Goal: Ask a question: Seek information or help from site administrators or community

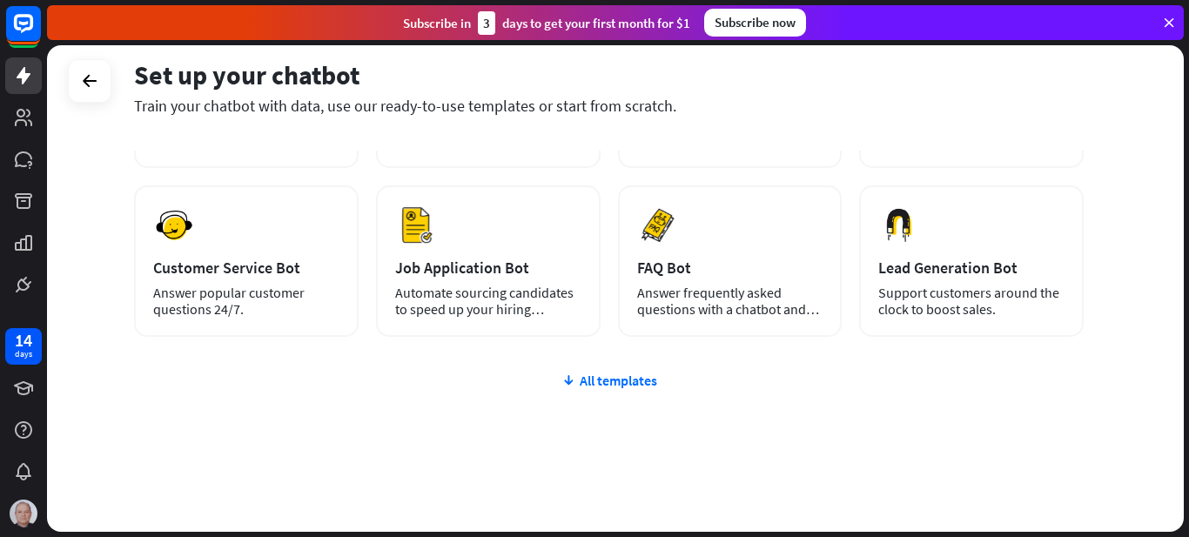
scroll to position [233, 0]
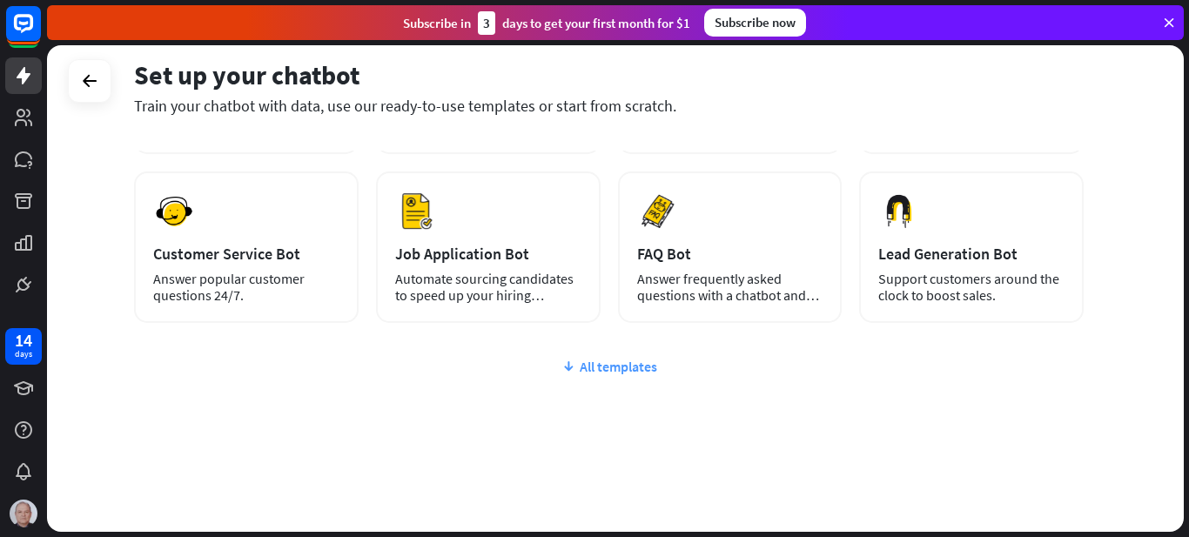
click at [622, 371] on div "All templates" at bounding box center [609, 366] width 950 height 17
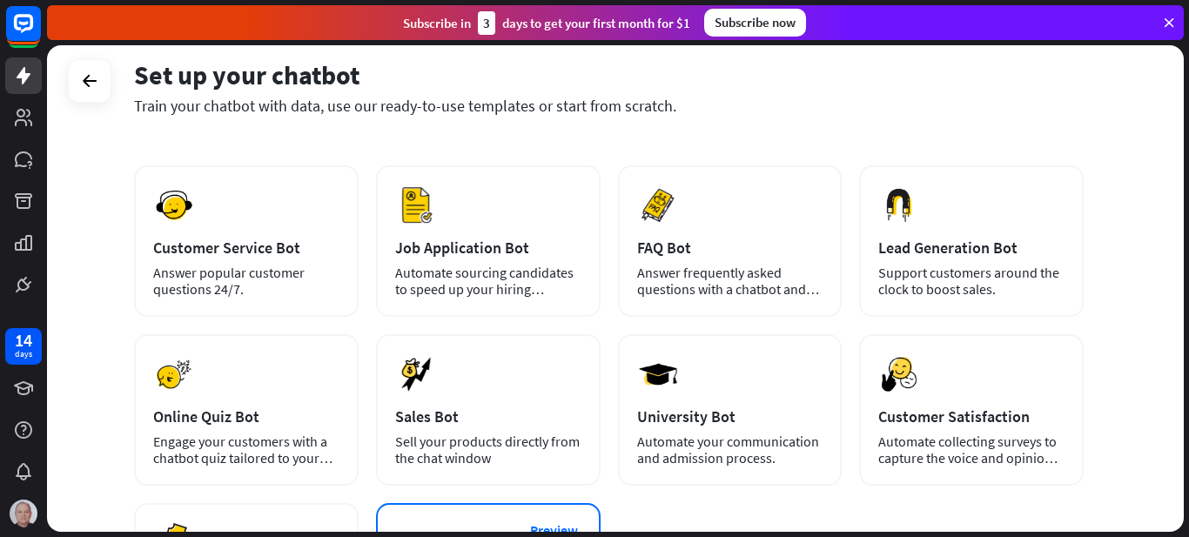
scroll to position [174, 0]
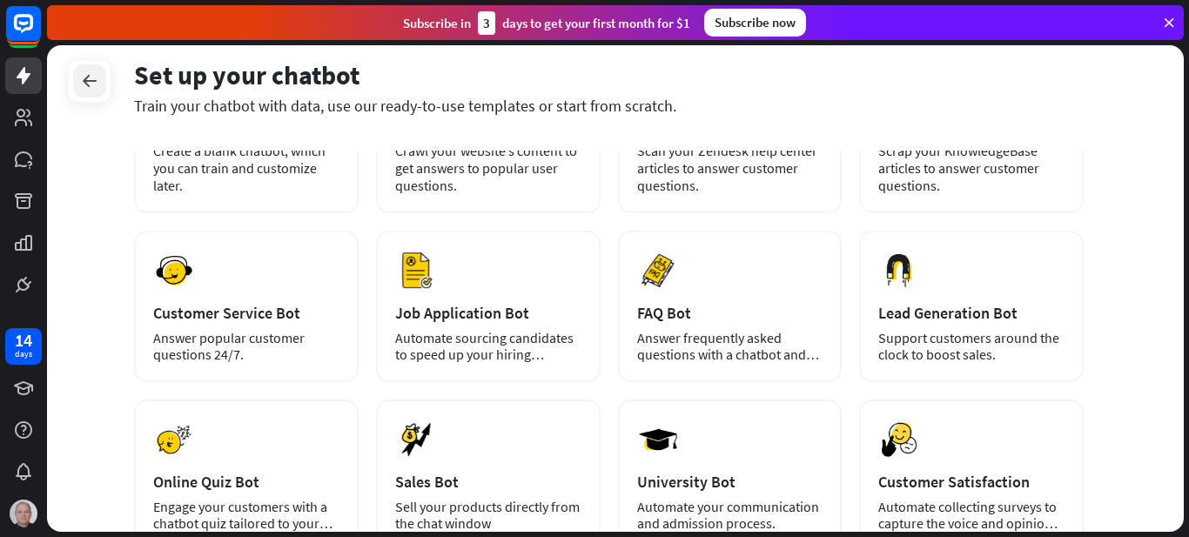
click at [90, 81] on icon at bounding box center [89, 81] width 21 height 21
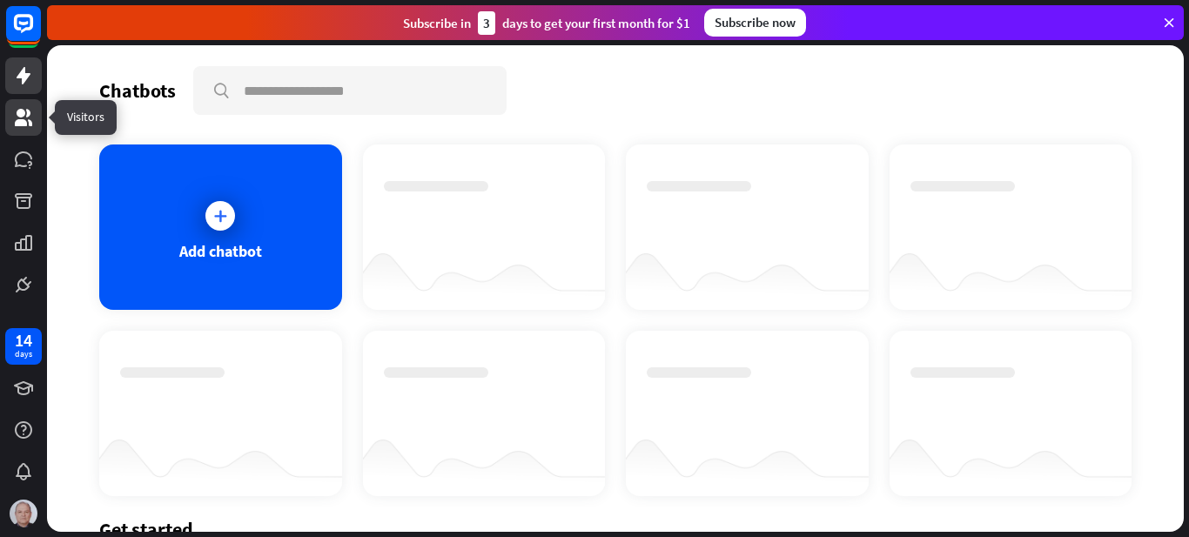
click at [25, 117] on icon at bounding box center [23, 117] width 21 height 21
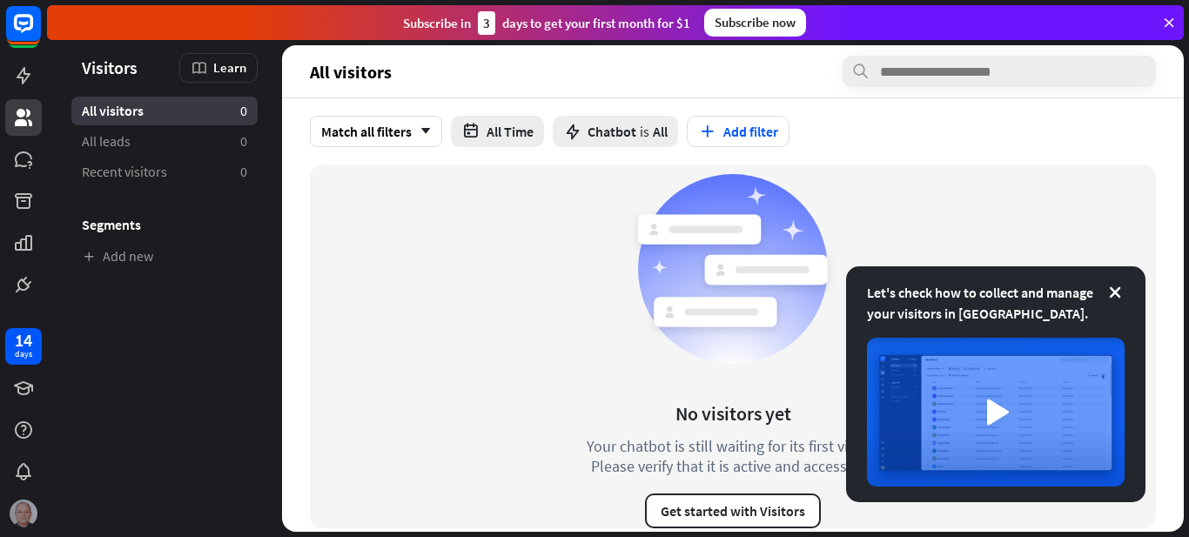
click at [25, 513] on img at bounding box center [24, 514] width 28 height 28
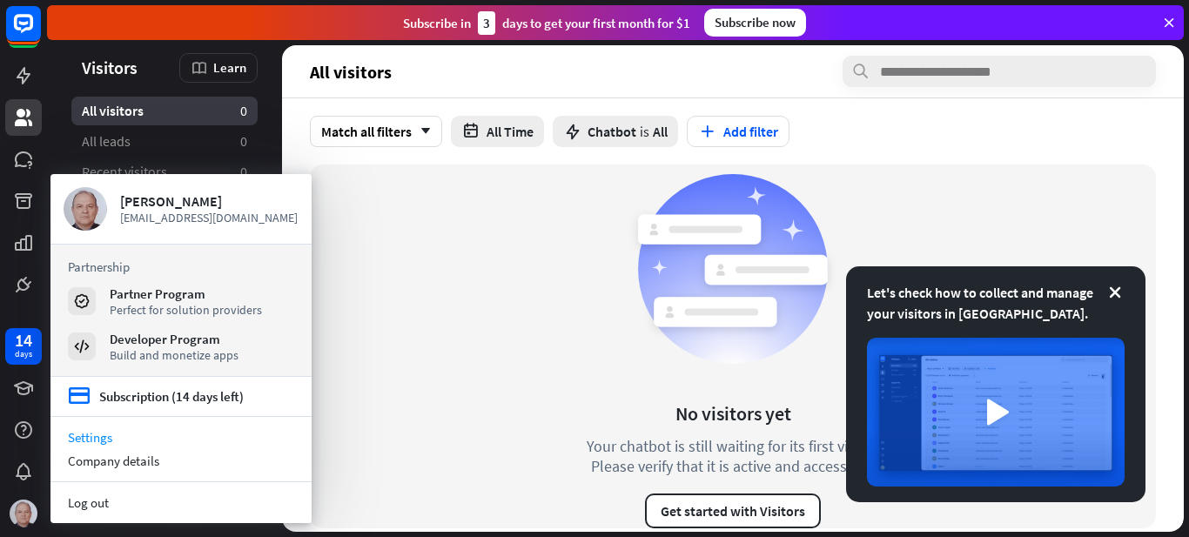
click at [98, 435] on link "Settings" at bounding box center [181, 438] width 261 height 24
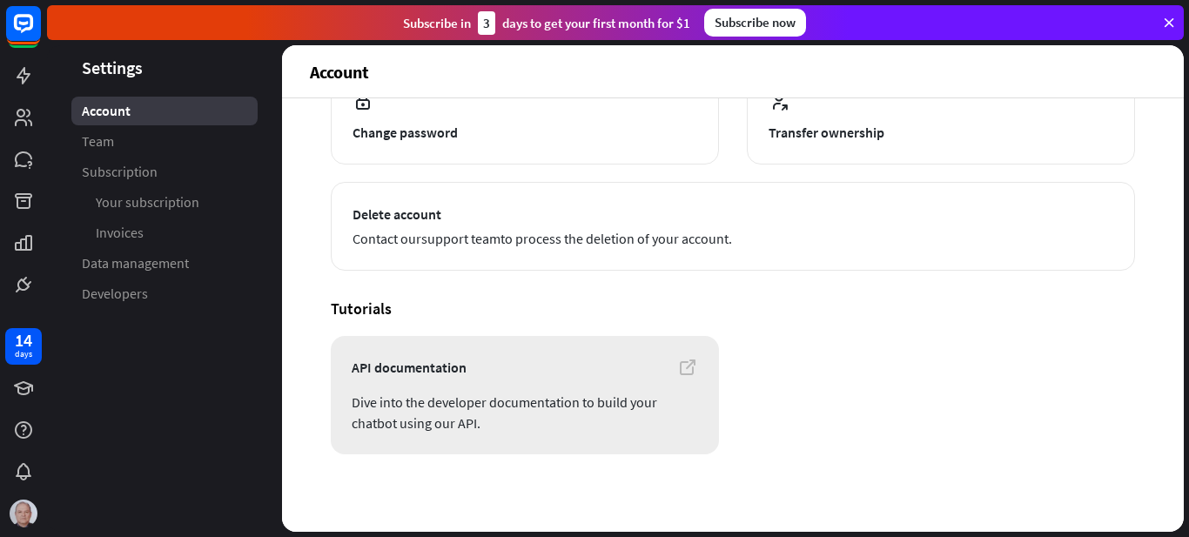
scroll to position [235, 0]
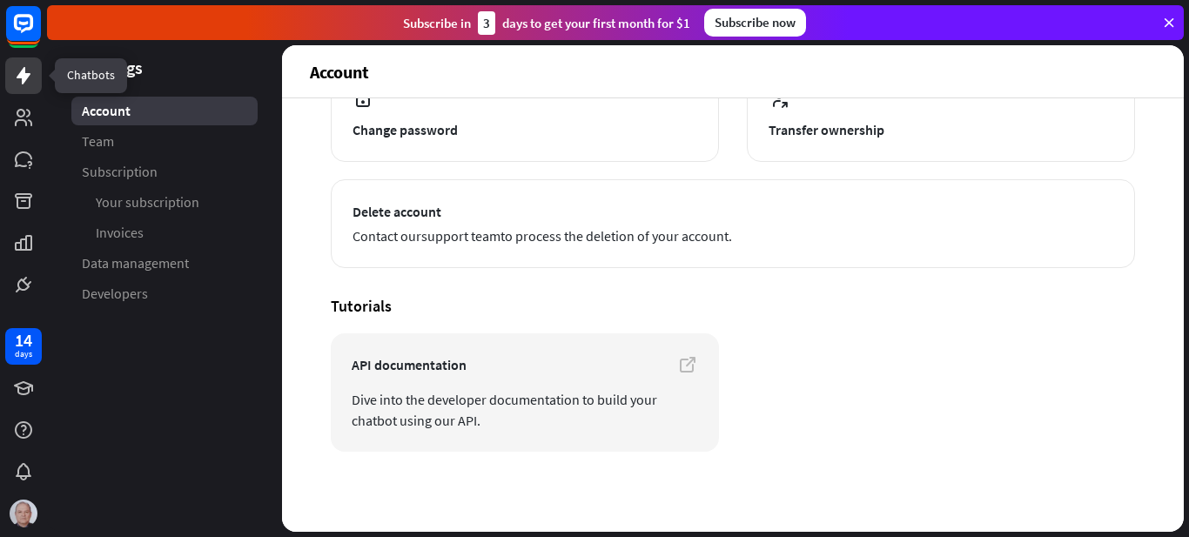
click at [21, 84] on icon at bounding box center [23, 75] width 21 height 21
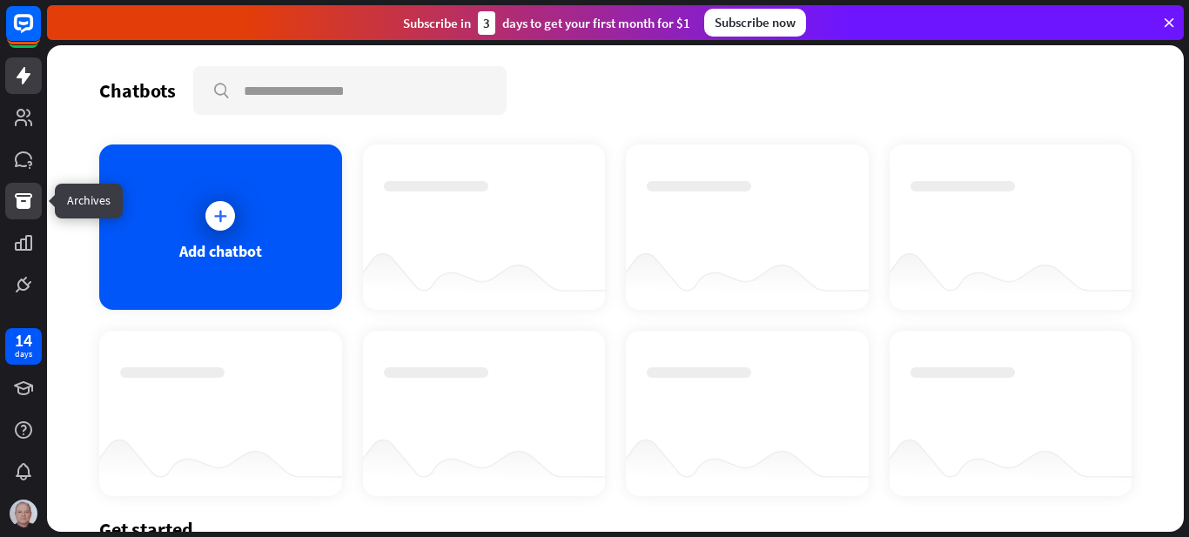
click at [24, 199] on icon at bounding box center [23, 201] width 17 height 16
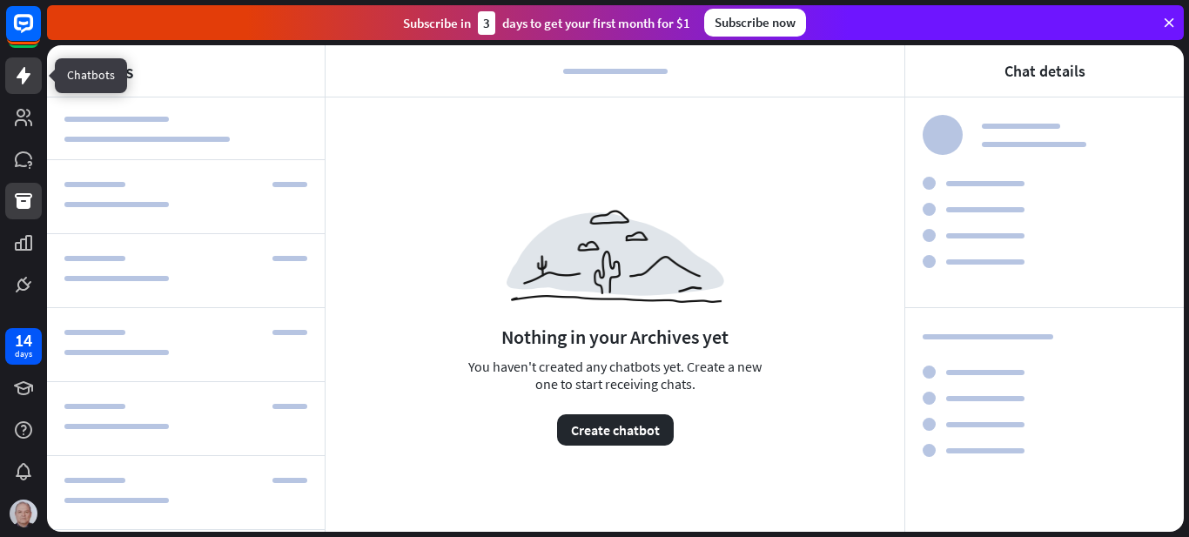
click at [17, 71] on icon at bounding box center [23, 75] width 21 height 21
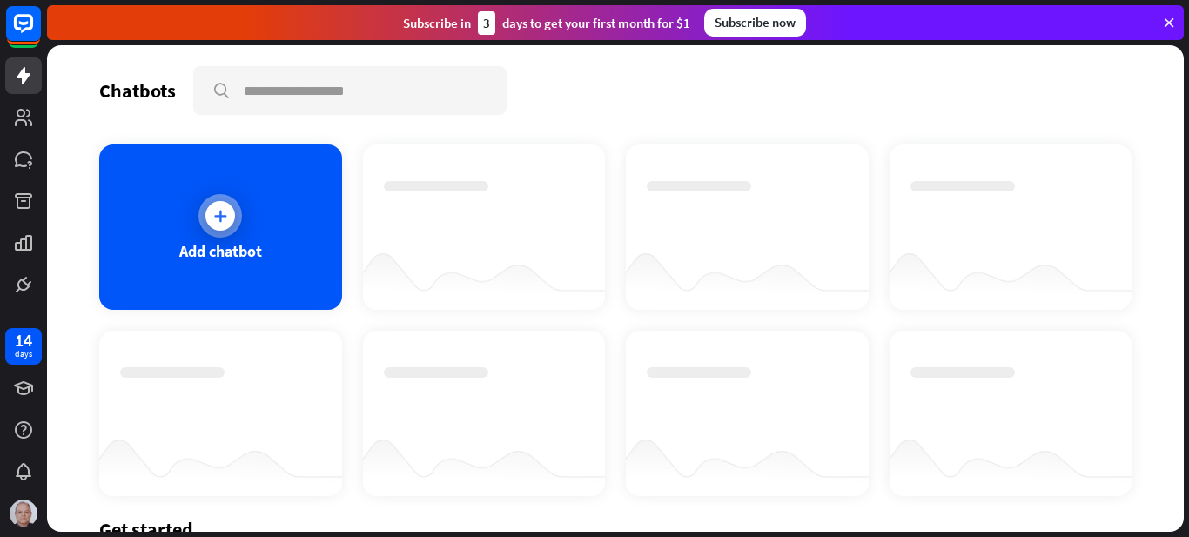
click at [216, 220] on icon at bounding box center [220, 215] width 17 height 17
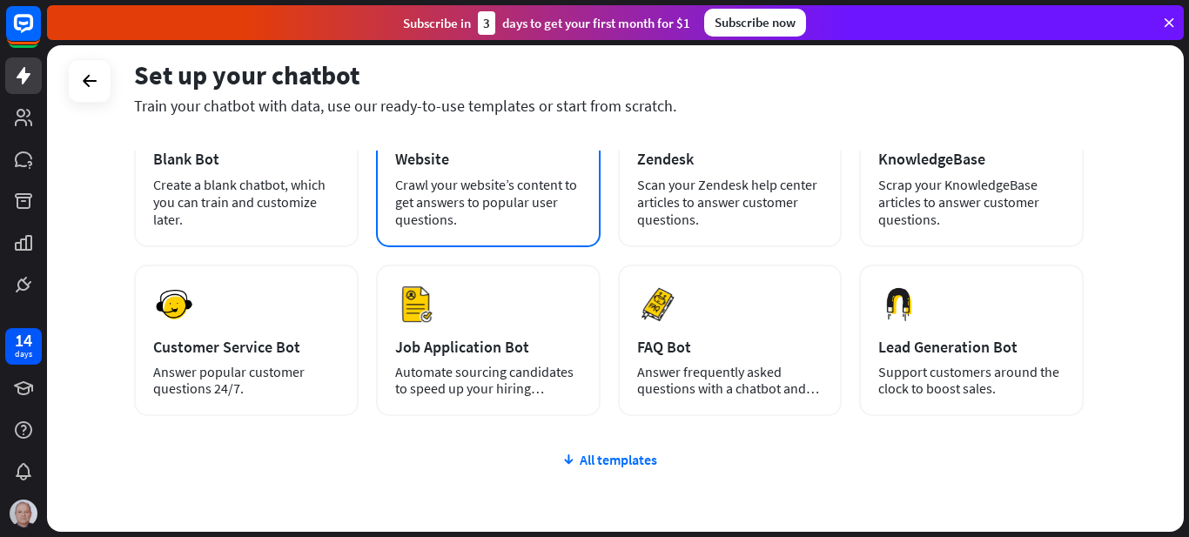
scroll to position [174, 0]
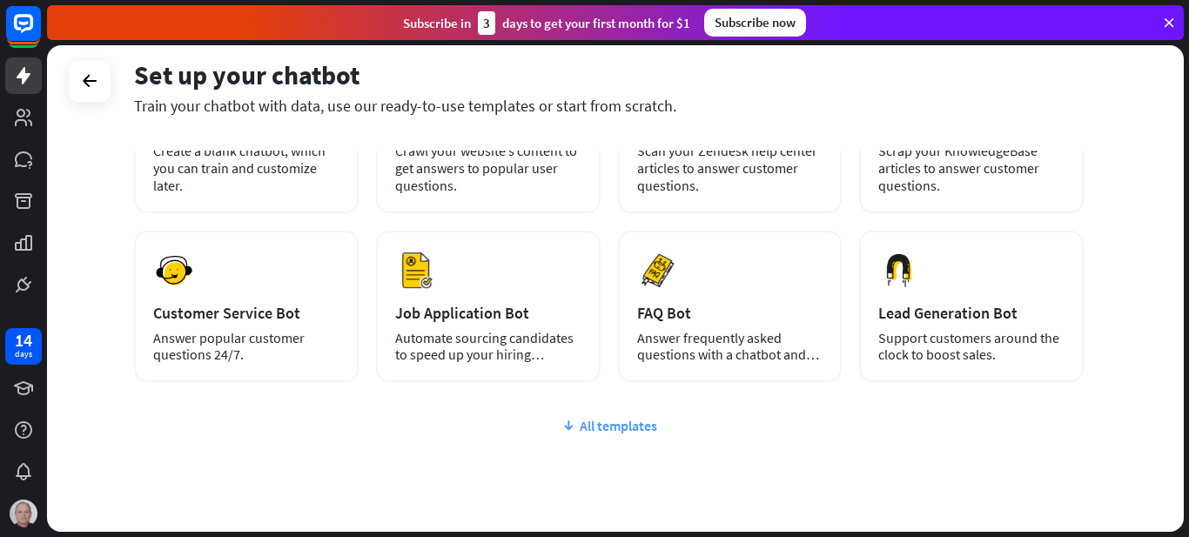
click at [636, 428] on div "All templates" at bounding box center [609, 425] width 950 height 17
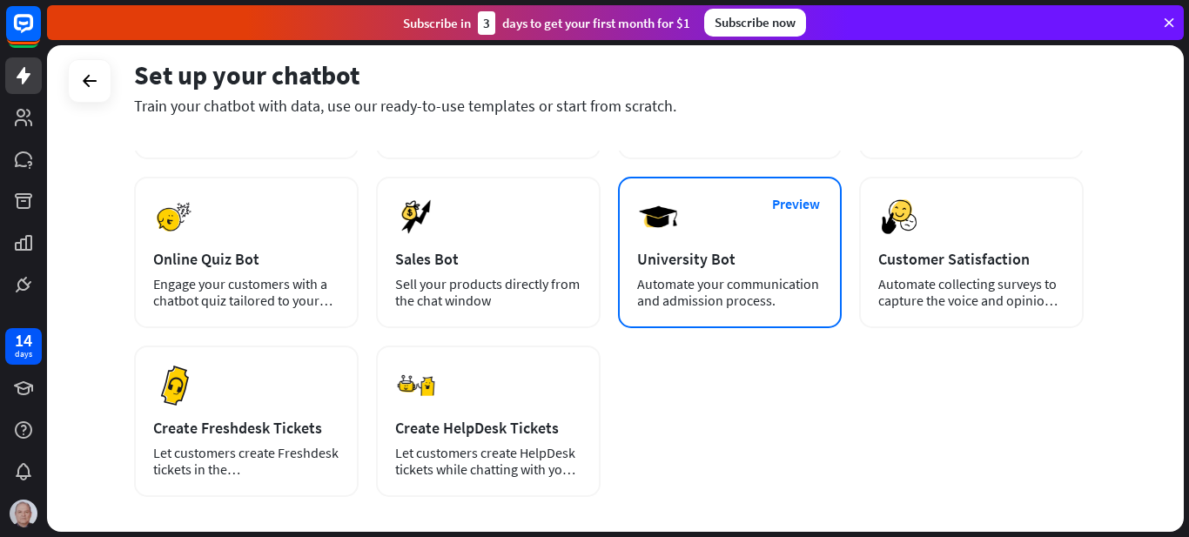
scroll to position [407, 0]
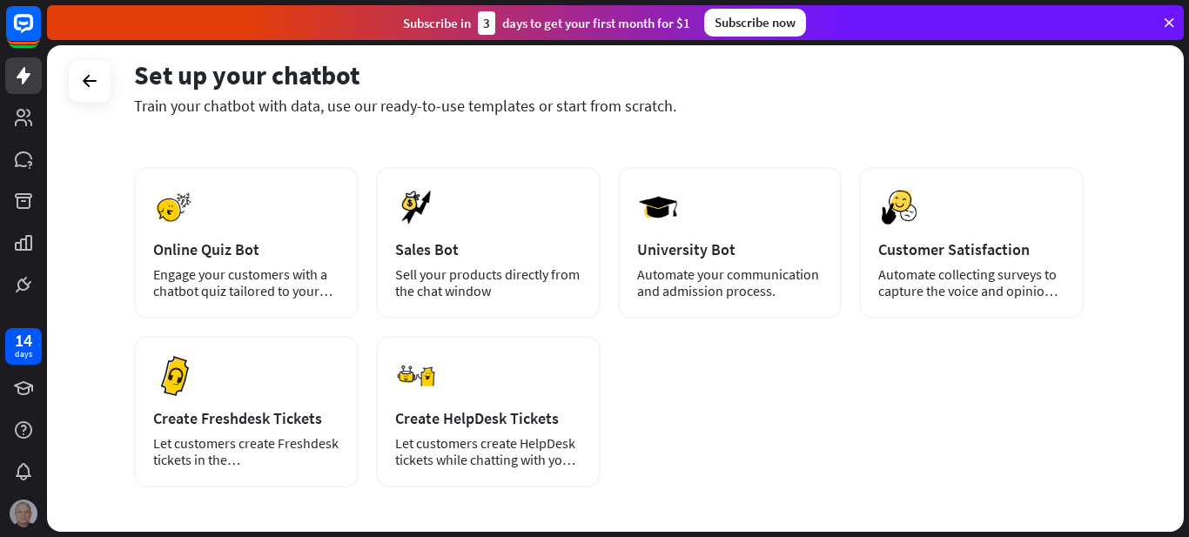
click at [16, 509] on img at bounding box center [24, 514] width 28 height 28
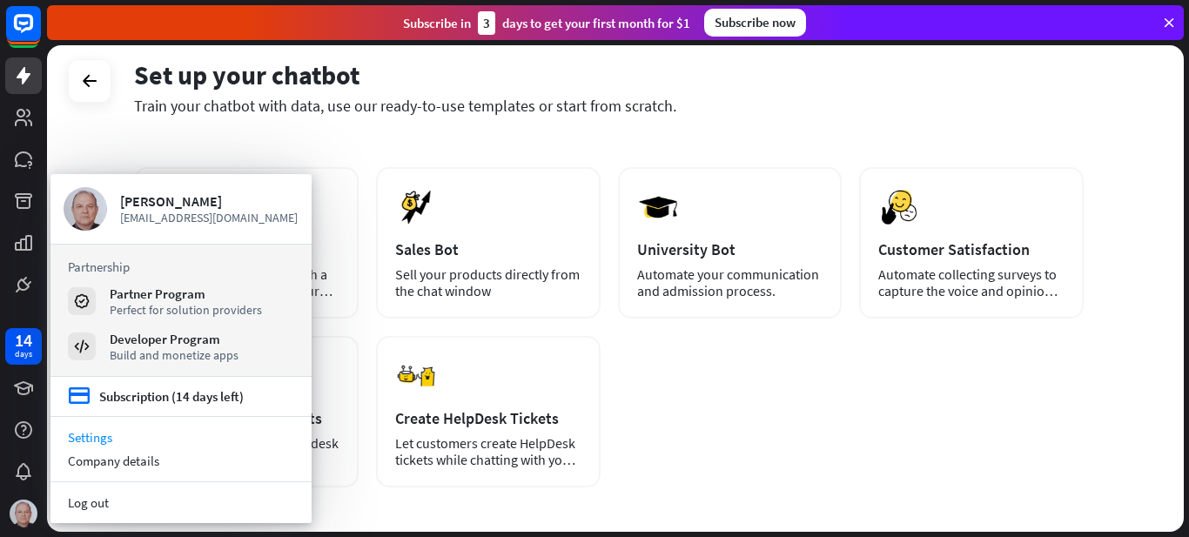
click at [88, 431] on link "Settings" at bounding box center [181, 438] width 261 height 24
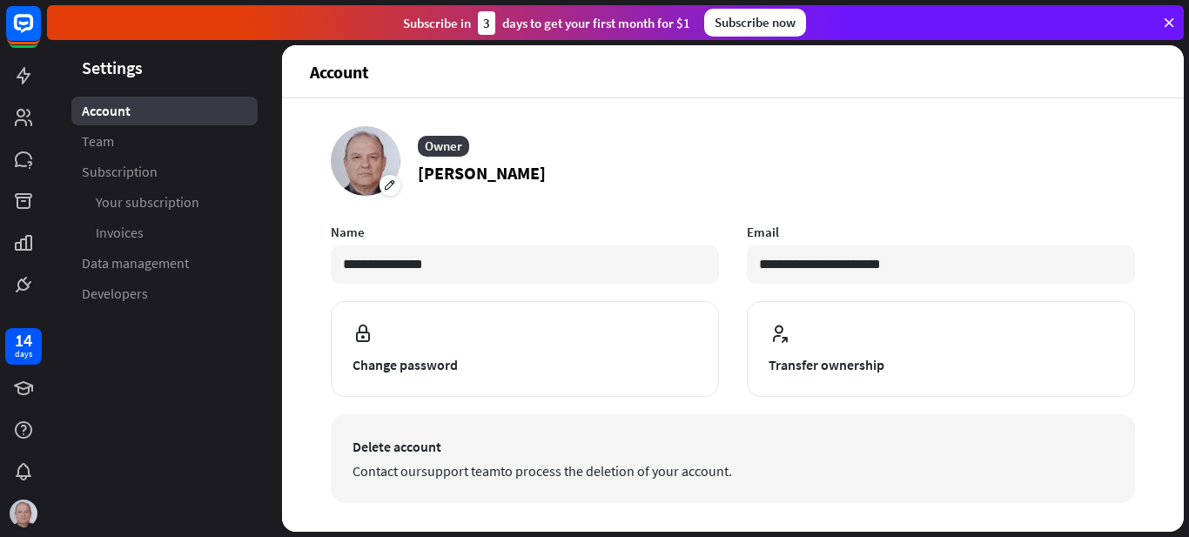
click at [452, 462] on link "support team" at bounding box center [460, 470] width 79 height 17
click at [615, 474] on span "Contact our support team to process the deletion of your account." at bounding box center [733, 471] width 761 height 21
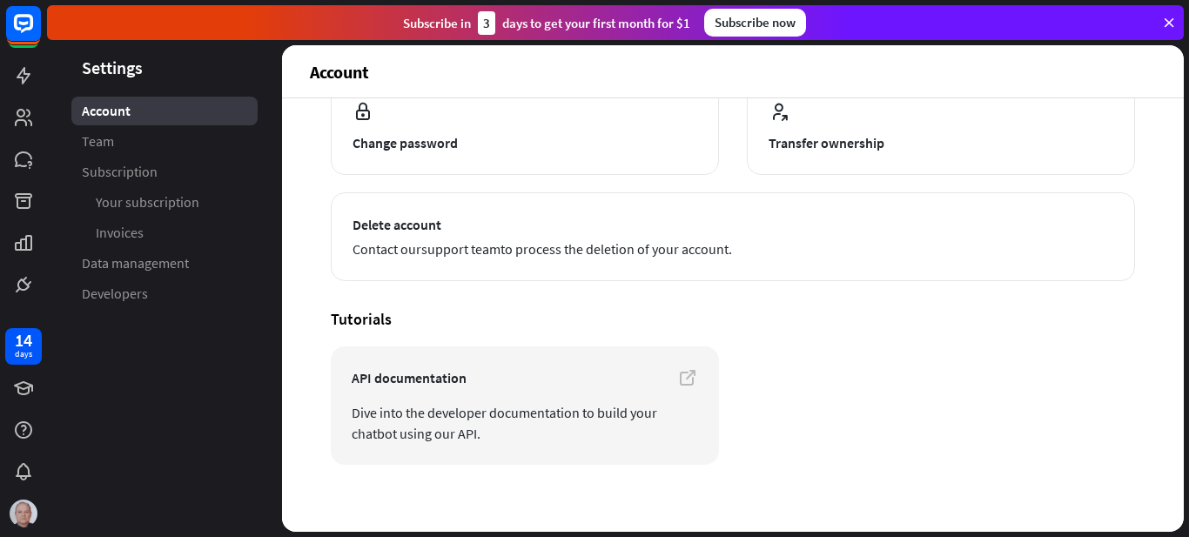
scroll to position [235, 0]
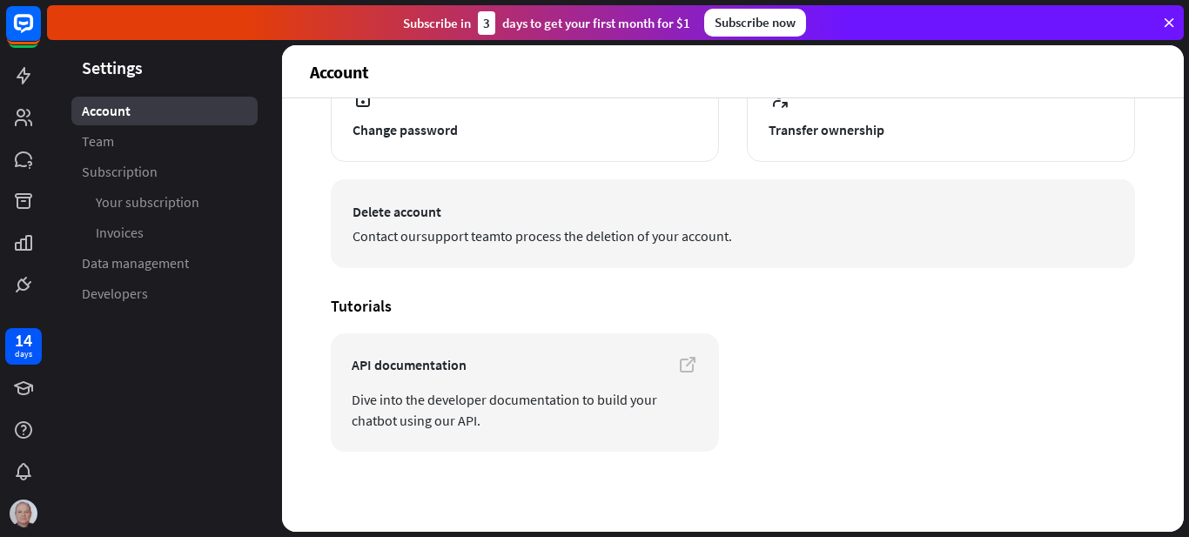
click at [709, 237] on span "Contact our support team to process the deletion of your account." at bounding box center [733, 236] width 761 height 21
click at [588, 233] on span "Contact our support team to process the deletion of your account." at bounding box center [733, 236] width 761 height 21
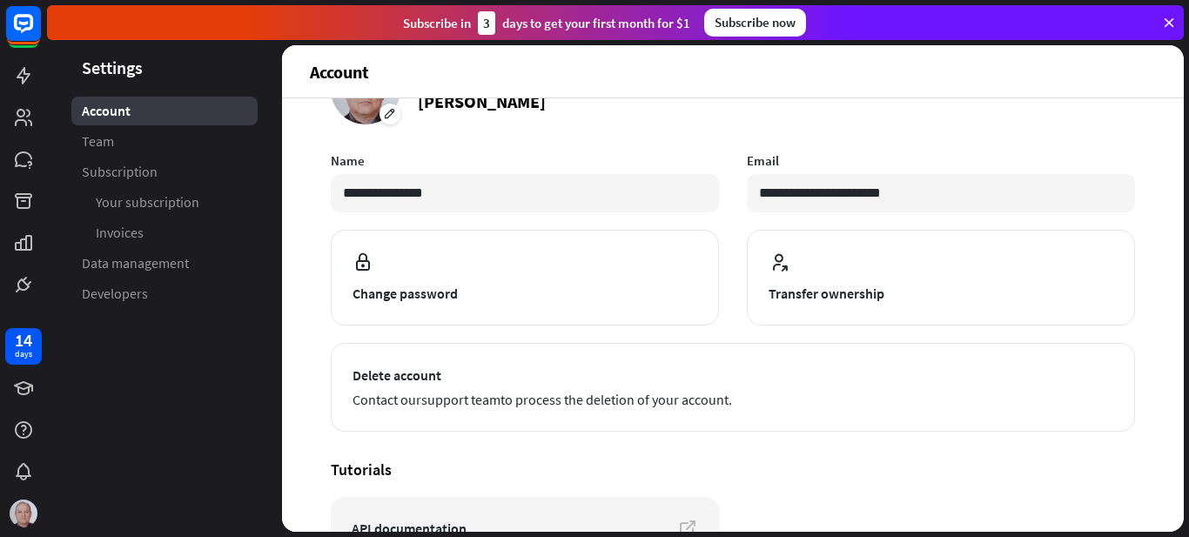
scroll to position [3, 0]
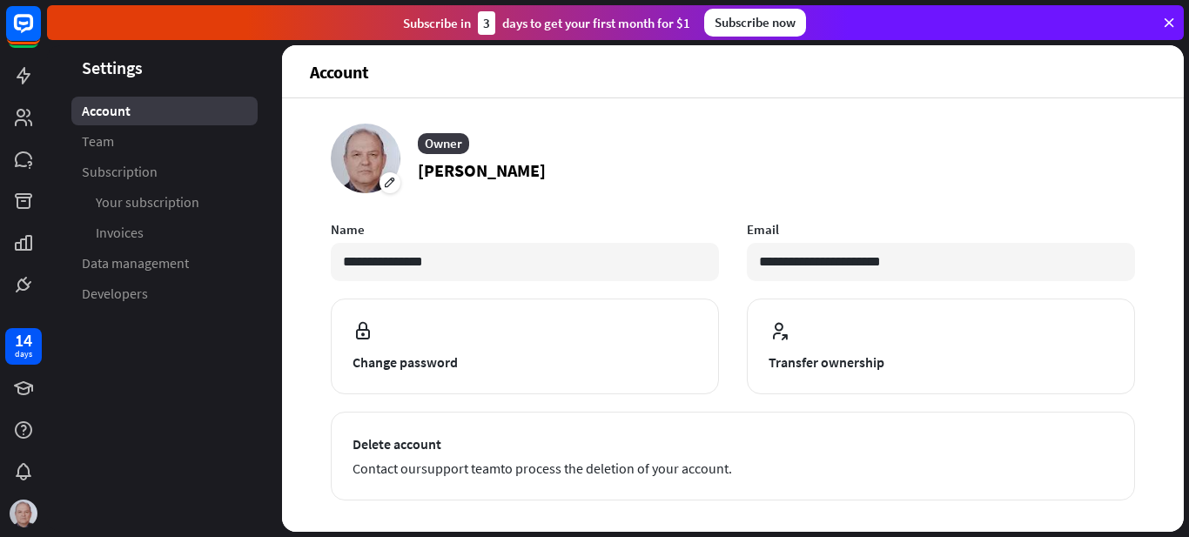
click at [104, 111] on span "Account" at bounding box center [106, 111] width 49 height 18
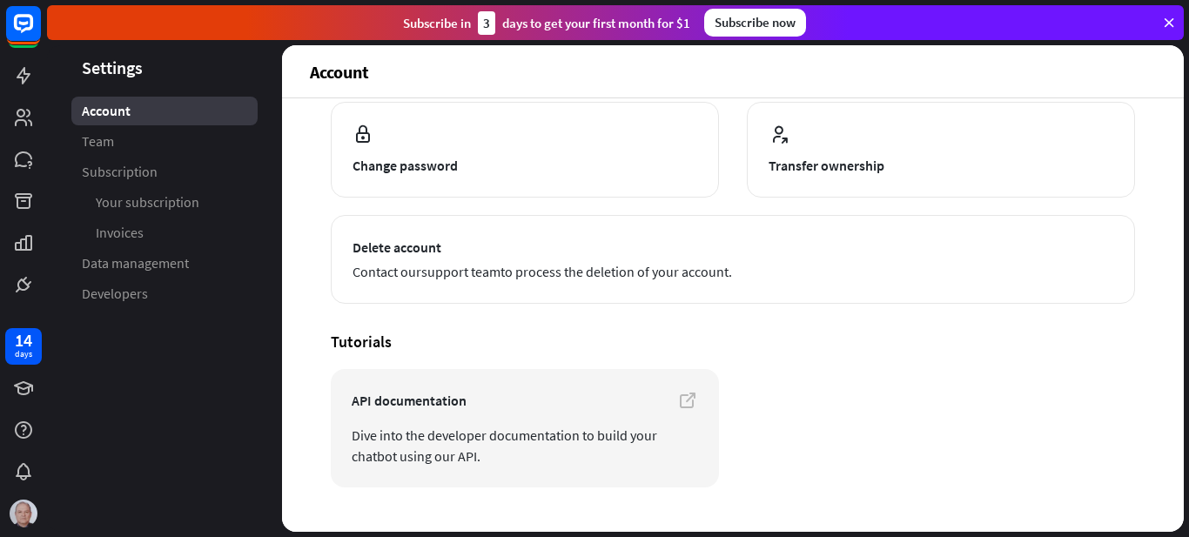
scroll to position [235, 0]
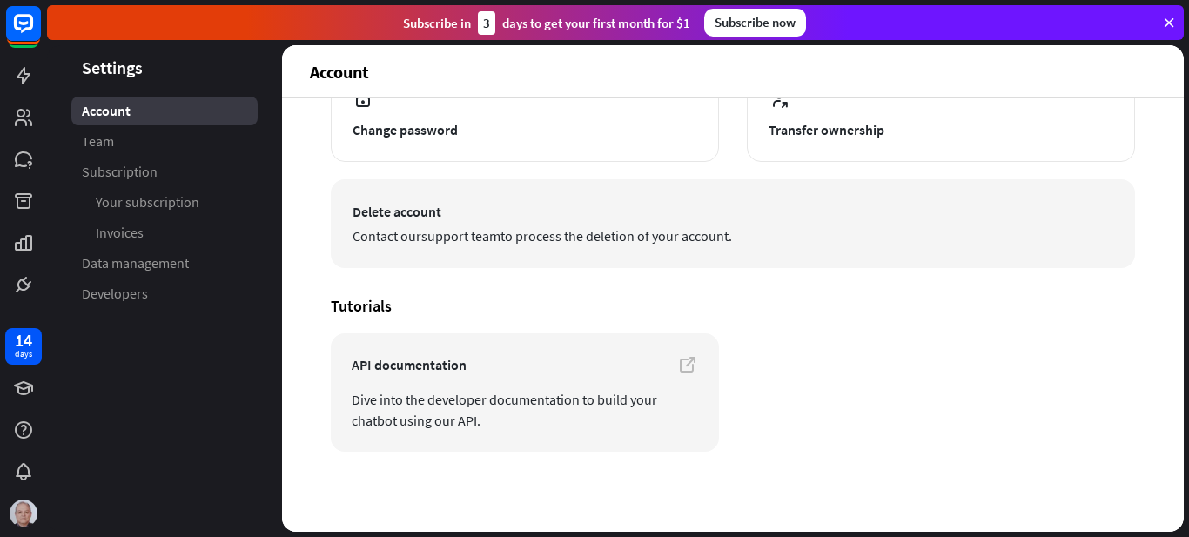
click at [428, 239] on link "support team" at bounding box center [460, 235] width 79 height 17
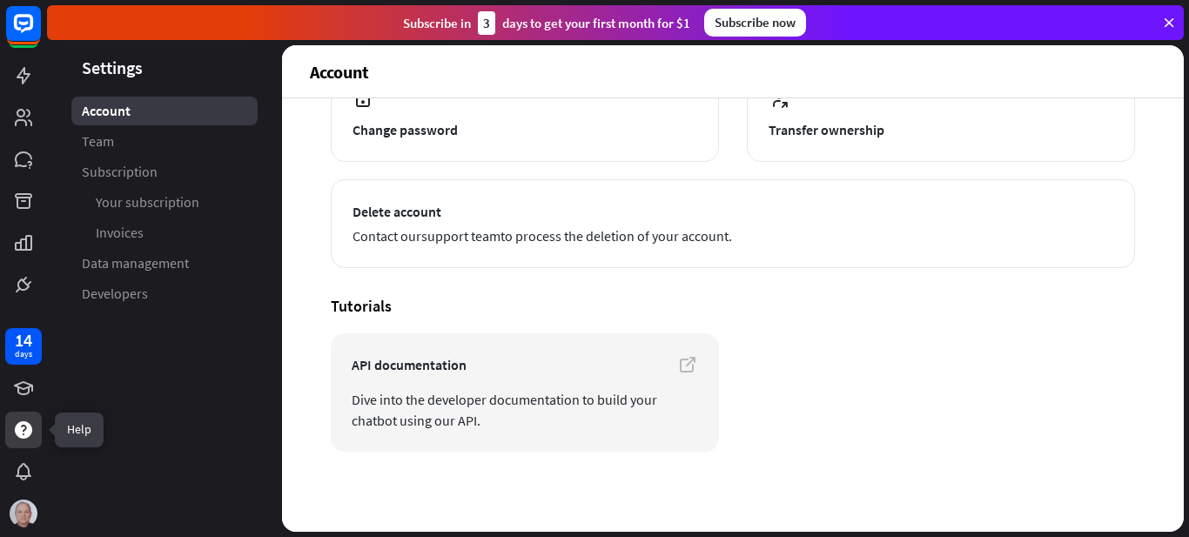
click at [17, 434] on icon at bounding box center [23, 429] width 17 height 17
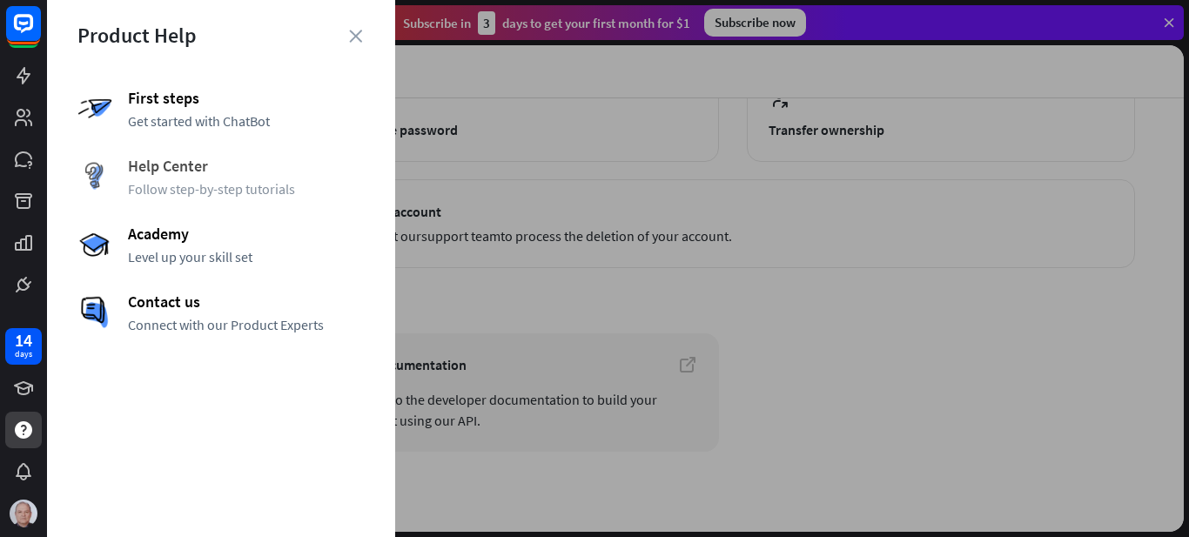
click at [162, 173] on span "Help Center" at bounding box center [246, 166] width 237 height 20
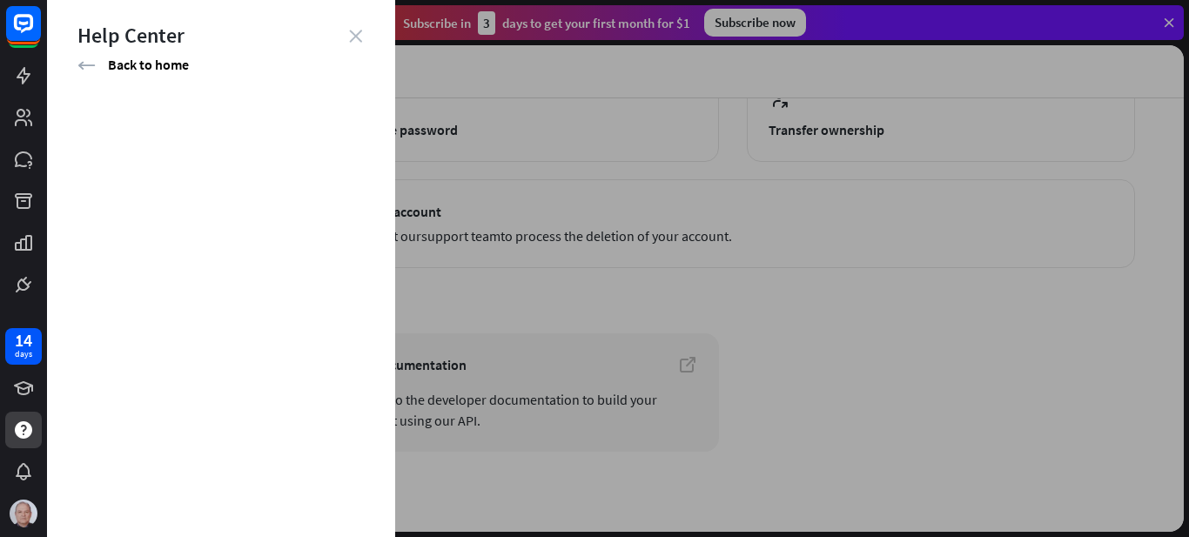
click at [355, 39] on icon "close" at bounding box center [355, 36] width 13 height 13
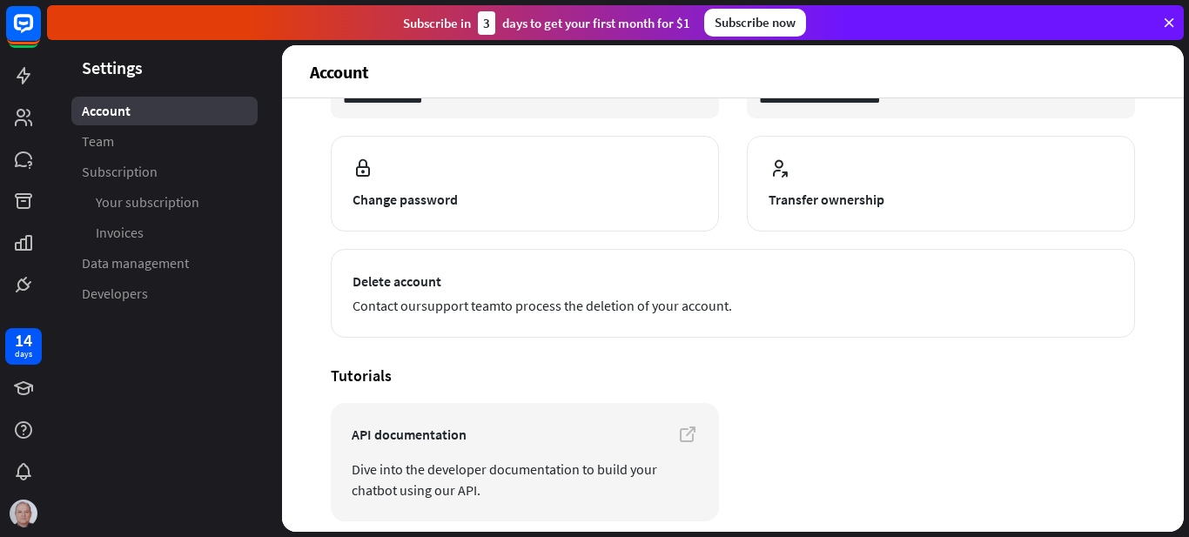
scroll to position [0, 0]
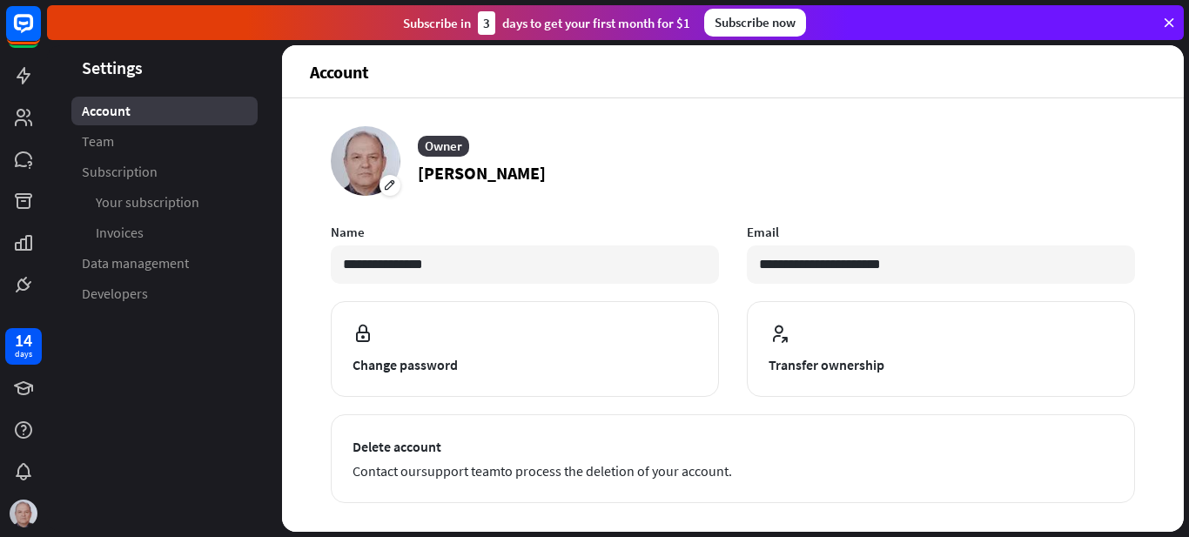
click at [1168, 24] on icon at bounding box center [1170, 23] width 16 height 16
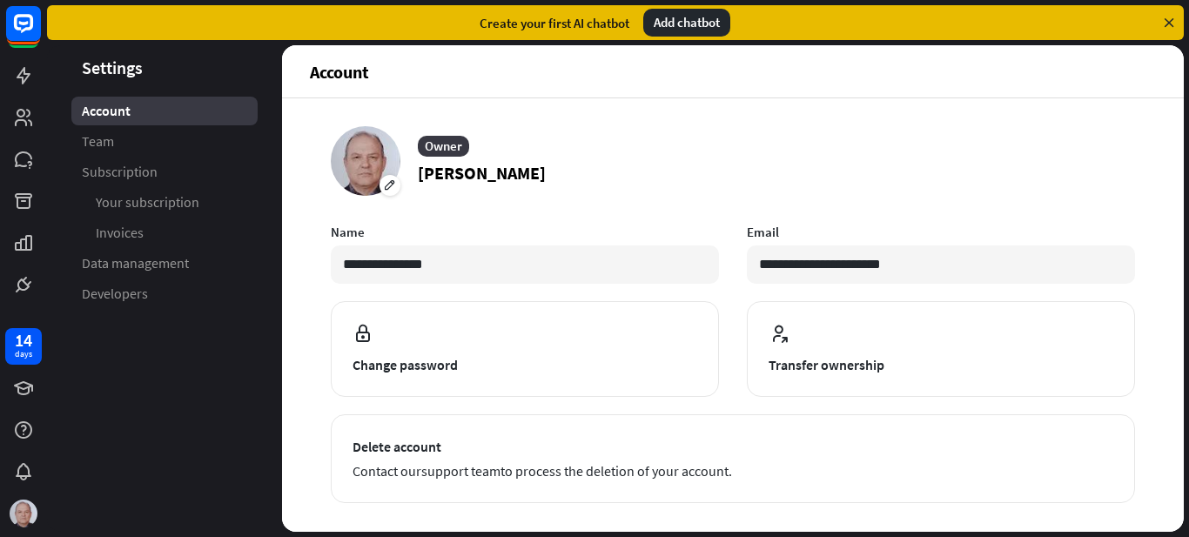
click at [1169, 17] on icon at bounding box center [1170, 23] width 16 height 16
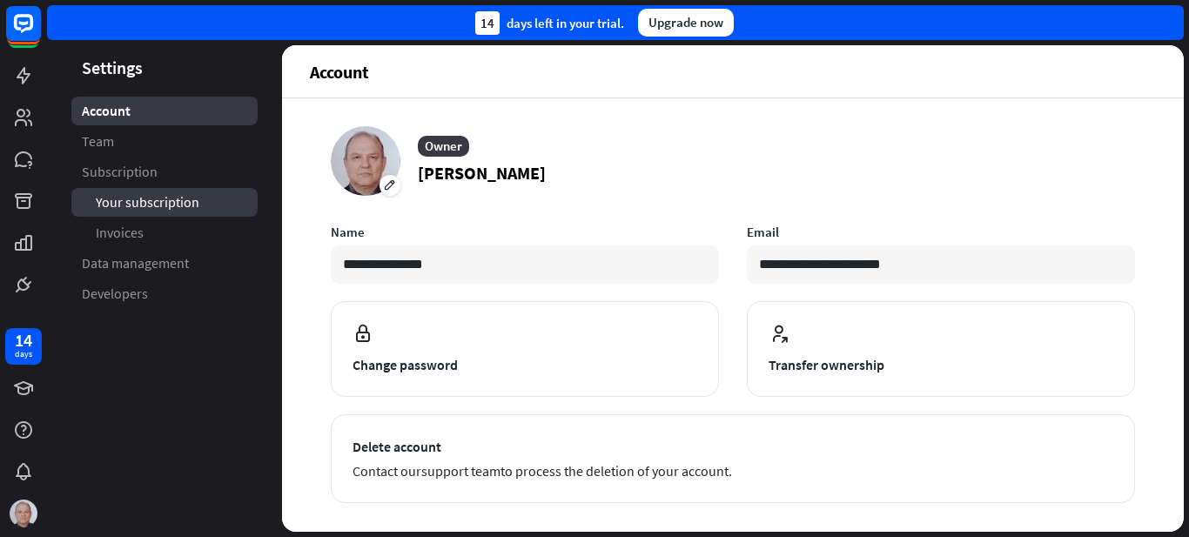
click at [131, 205] on span "Your subscription" at bounding box center [148, 202] width 104 height 18
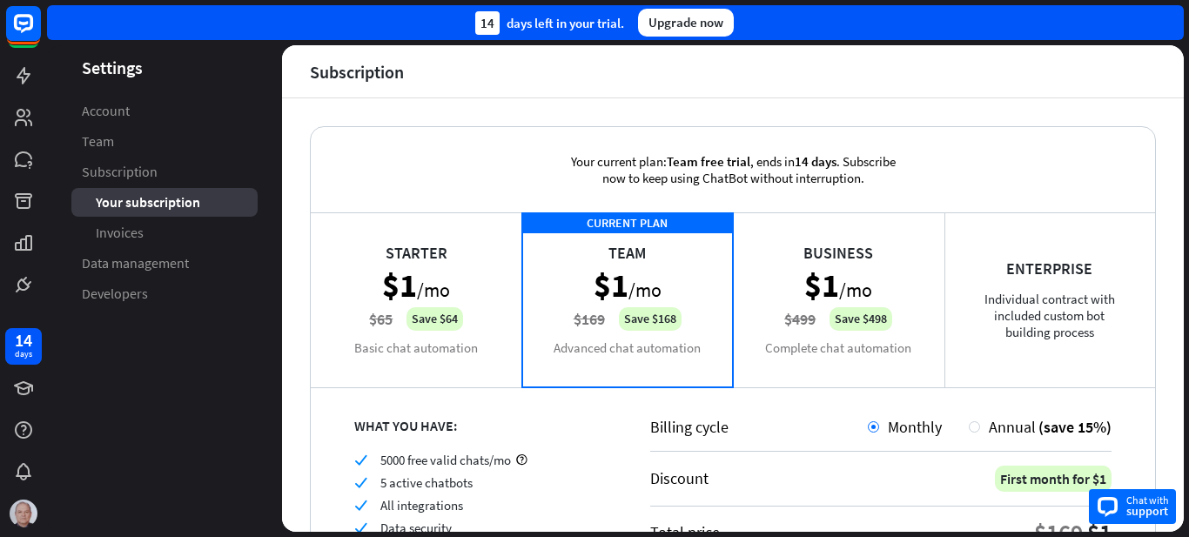
click at [1122, 506] on div "Chat with support" at bounding box center [1132, 506] width 87 height 35
click at [618, 85] on header "Subscription" at bounding box center [733, 71] width 902 height 52
click at [516, 102] on div "Your current plan: Team free trial , ends [DATE] . Subscribe now to keep using …" at bounding box center [733, 315] width 902 height 434
